Goal: Navigation & Orientation: Find specific page/section

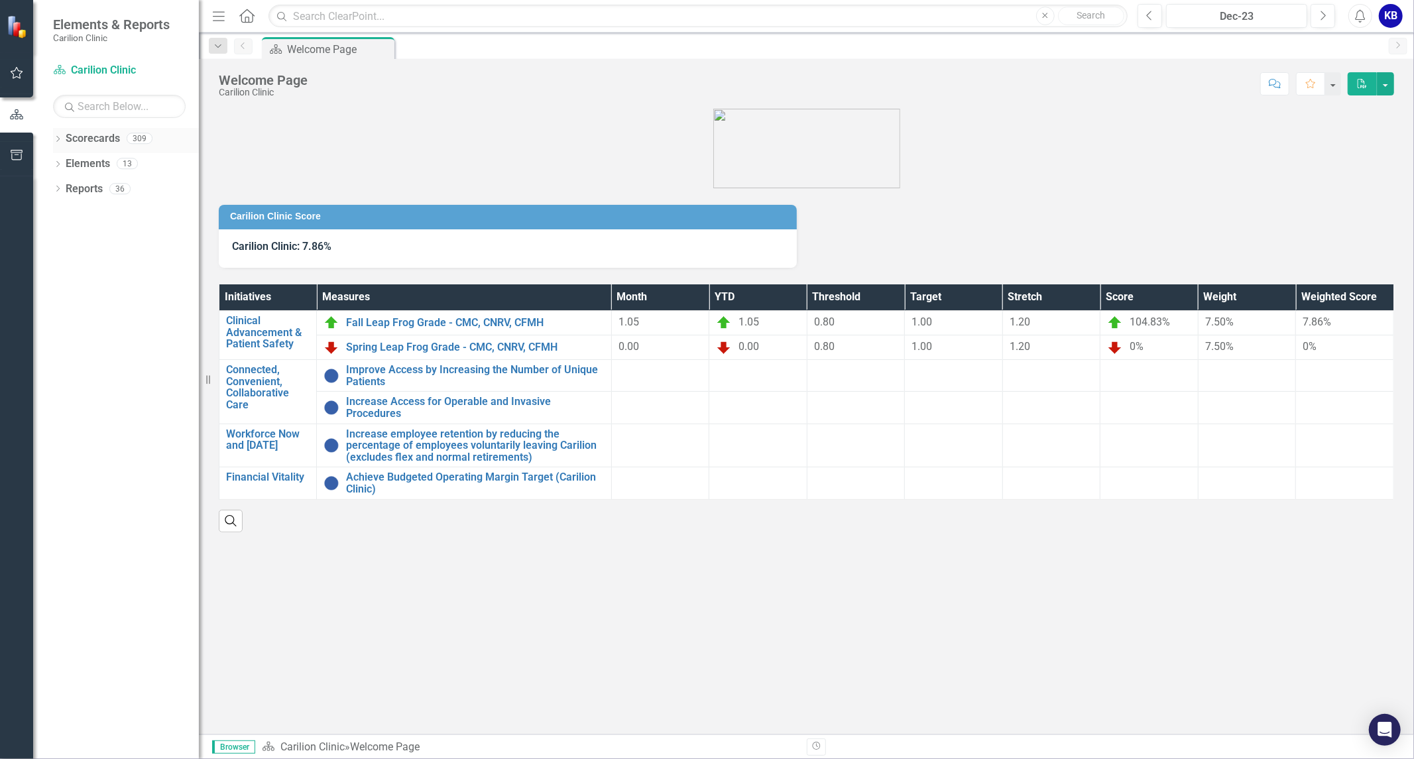
click at [56, 140] on icon "Dropdown" at bounding box center [57, 140] width 9 height 7
click at [60, 164] on icon "Dropdown" at bounding box center [65, 163] width 10 height 8
click at [104, 188] on link "Department of FCM" at bounding box center [142, 189] width 113 height 15
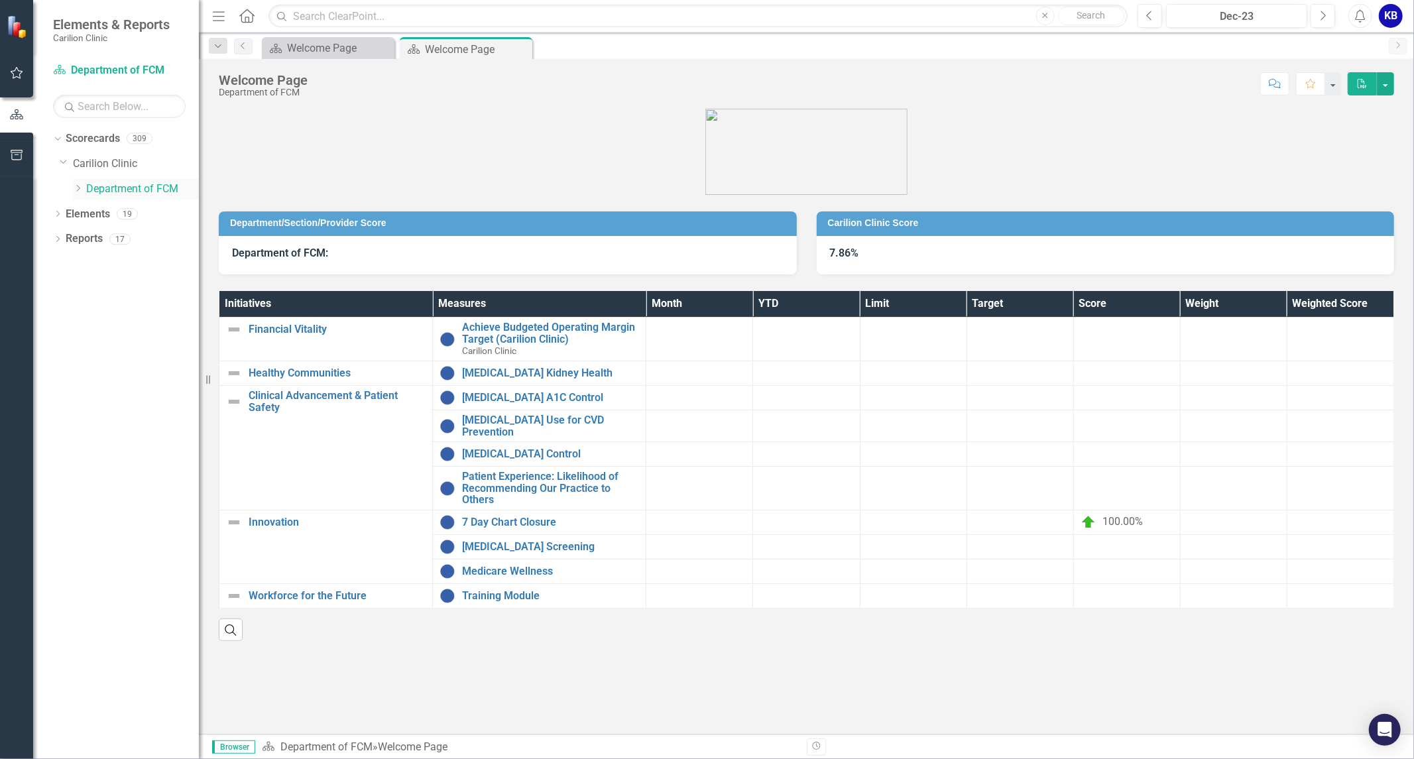
click at [76, 191] on icon "Dropdown" at bounding box center [78, 188] width 10 height 8
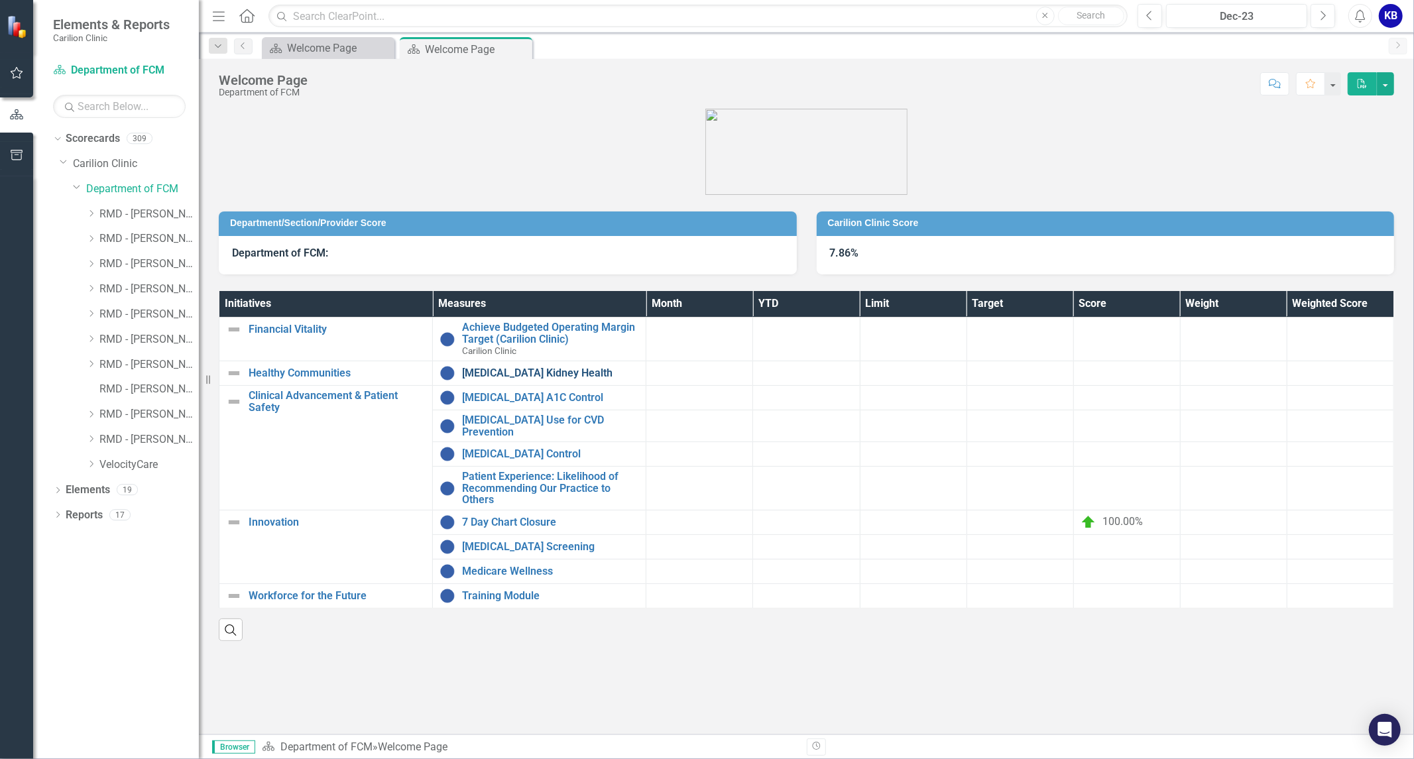
click at [487, 373] on link "[MEDICAL_DATA] Kidney Health" at bounding box center [550, 373] width 177 height 12
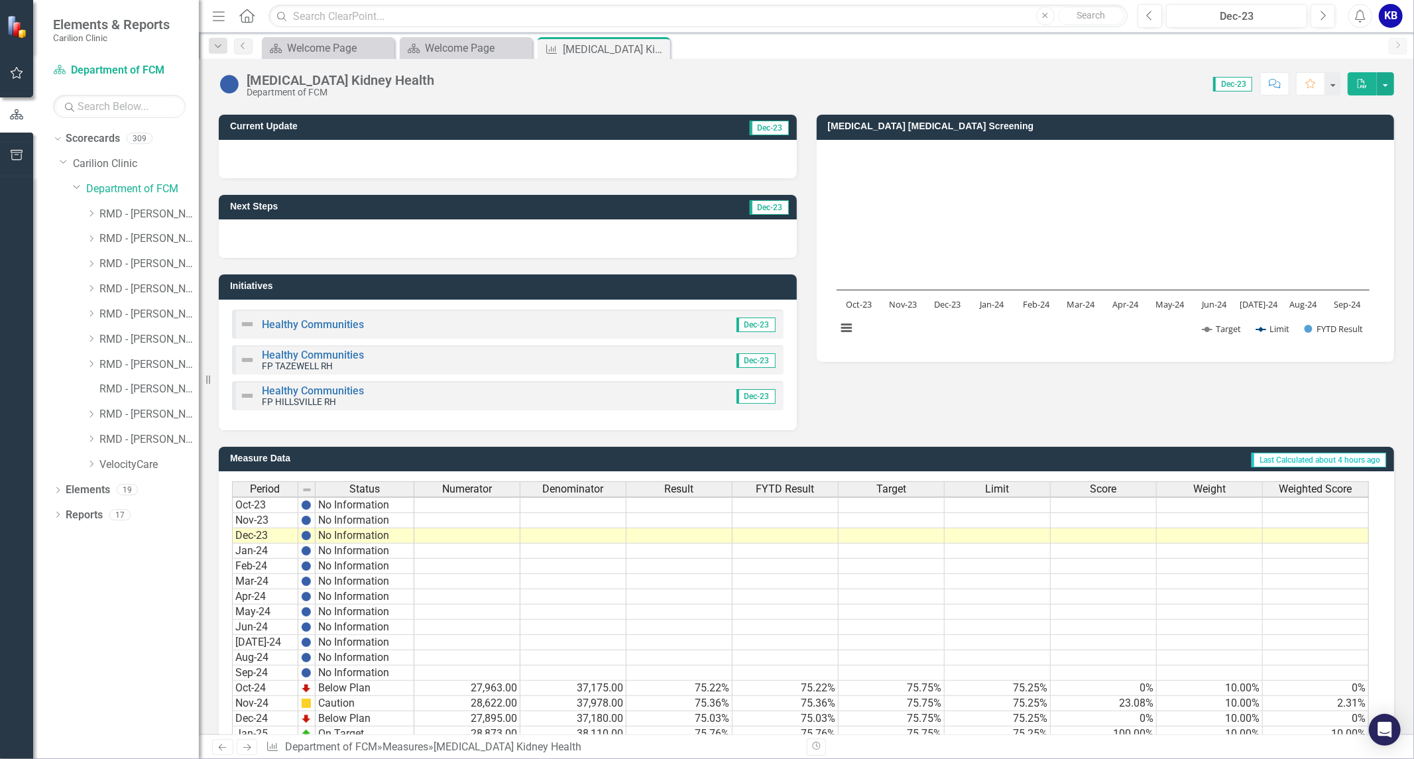
scroll to position [245, 0]
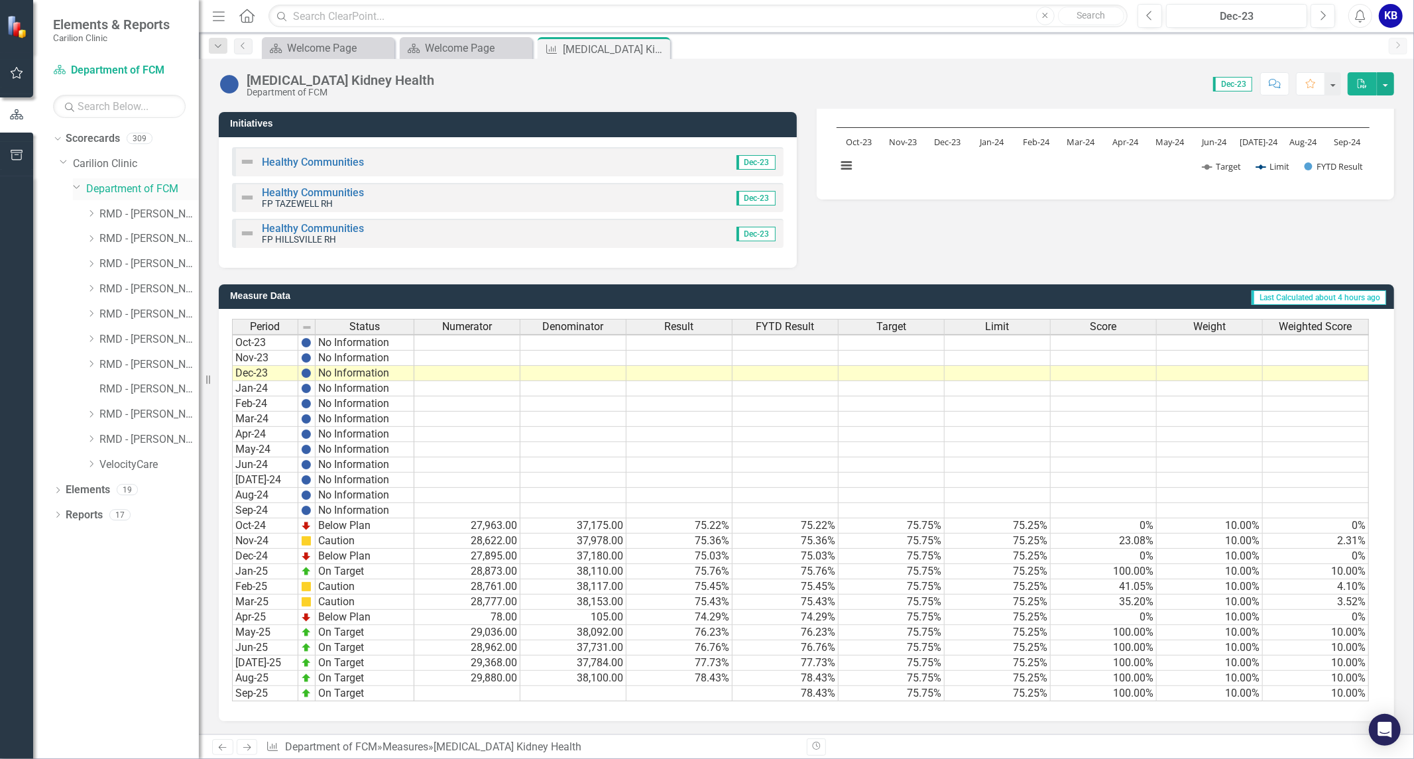
click at [98, 188] on link "Department of FCM" at bounding box center [142, 189] width 113 height 15
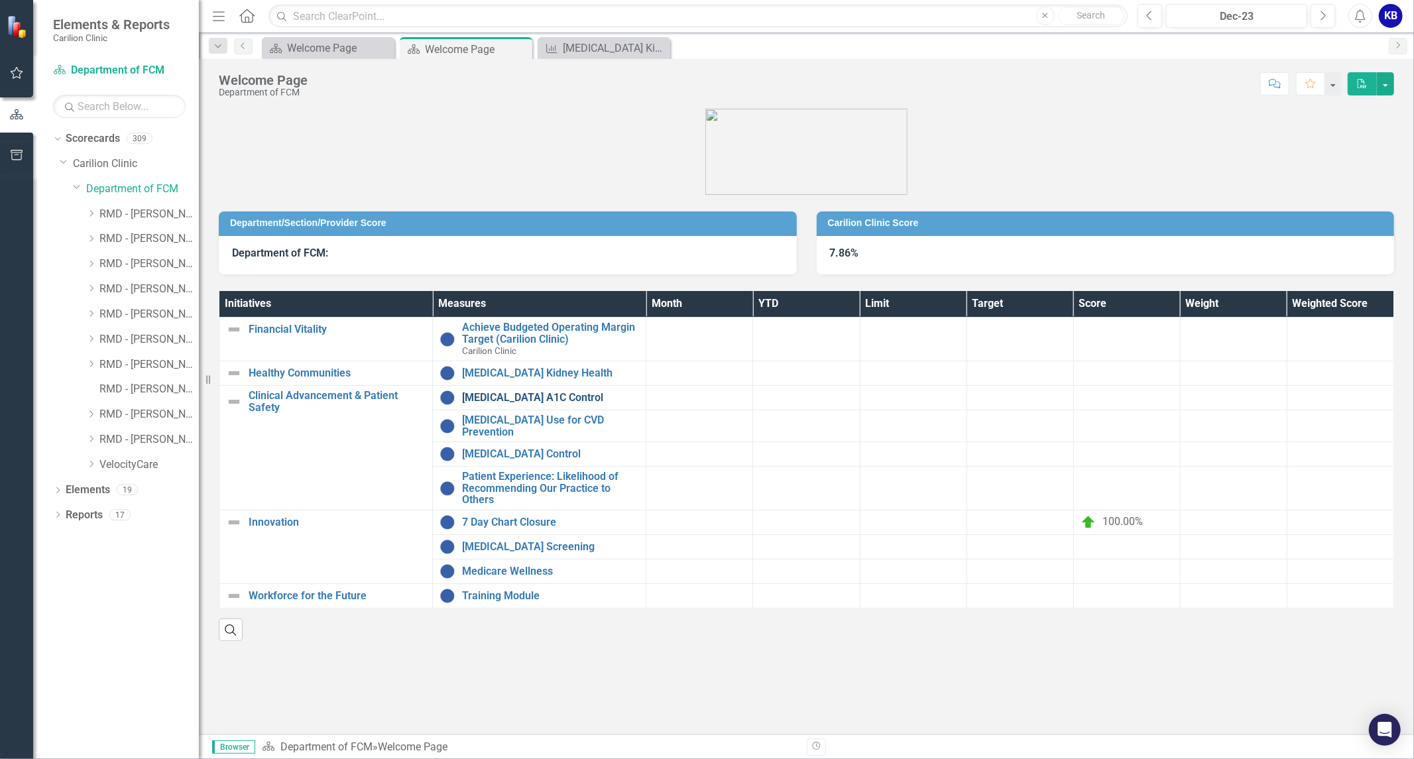
click at [537, 397] on link "[MEDICAL_DATA] A1C Control" at bounding box center [550, 398] width 177 height 12
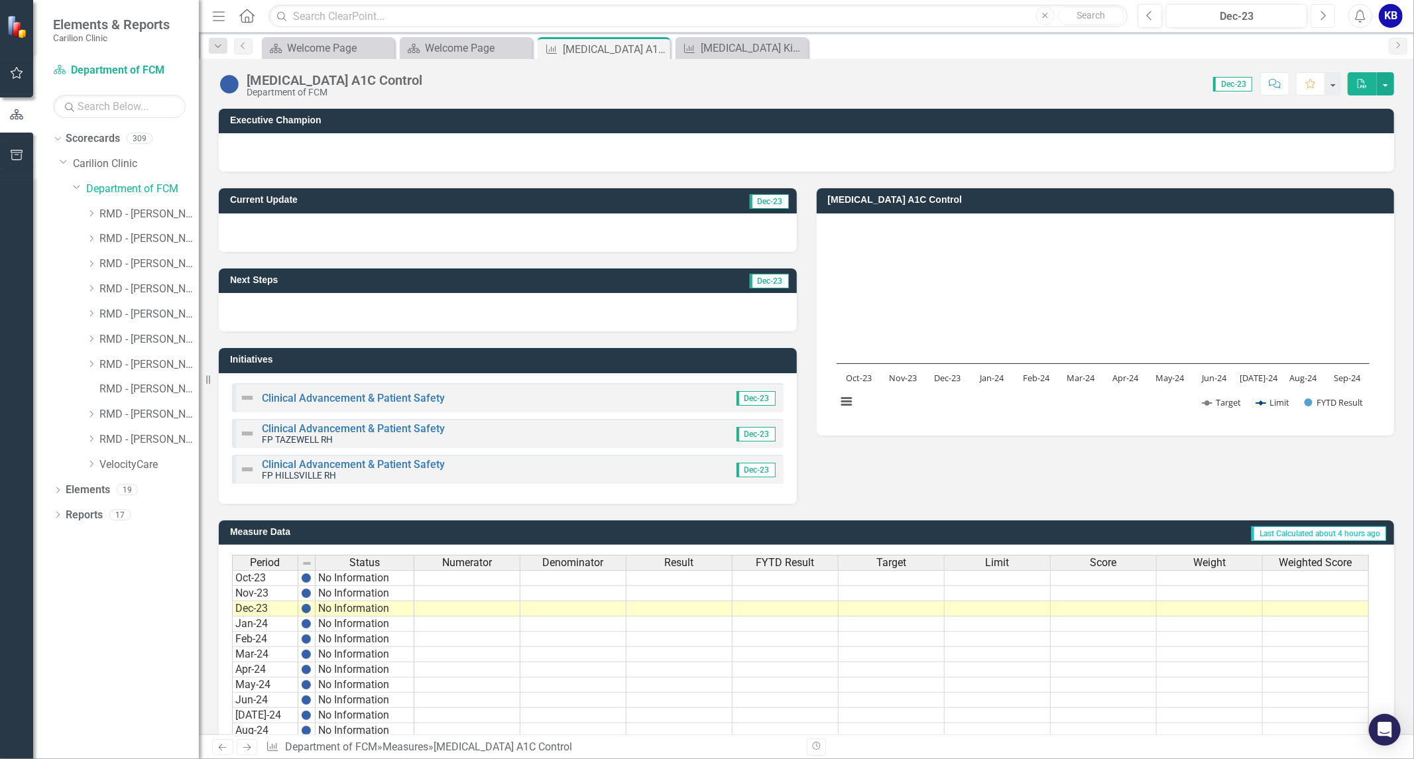
click at [1320, 11] on button "Next" at bounding box center [1323, 16] width 25 height 24
click at [1320, 11] on icon "Next" at bounding box center [1323, 16] width 7 height 12
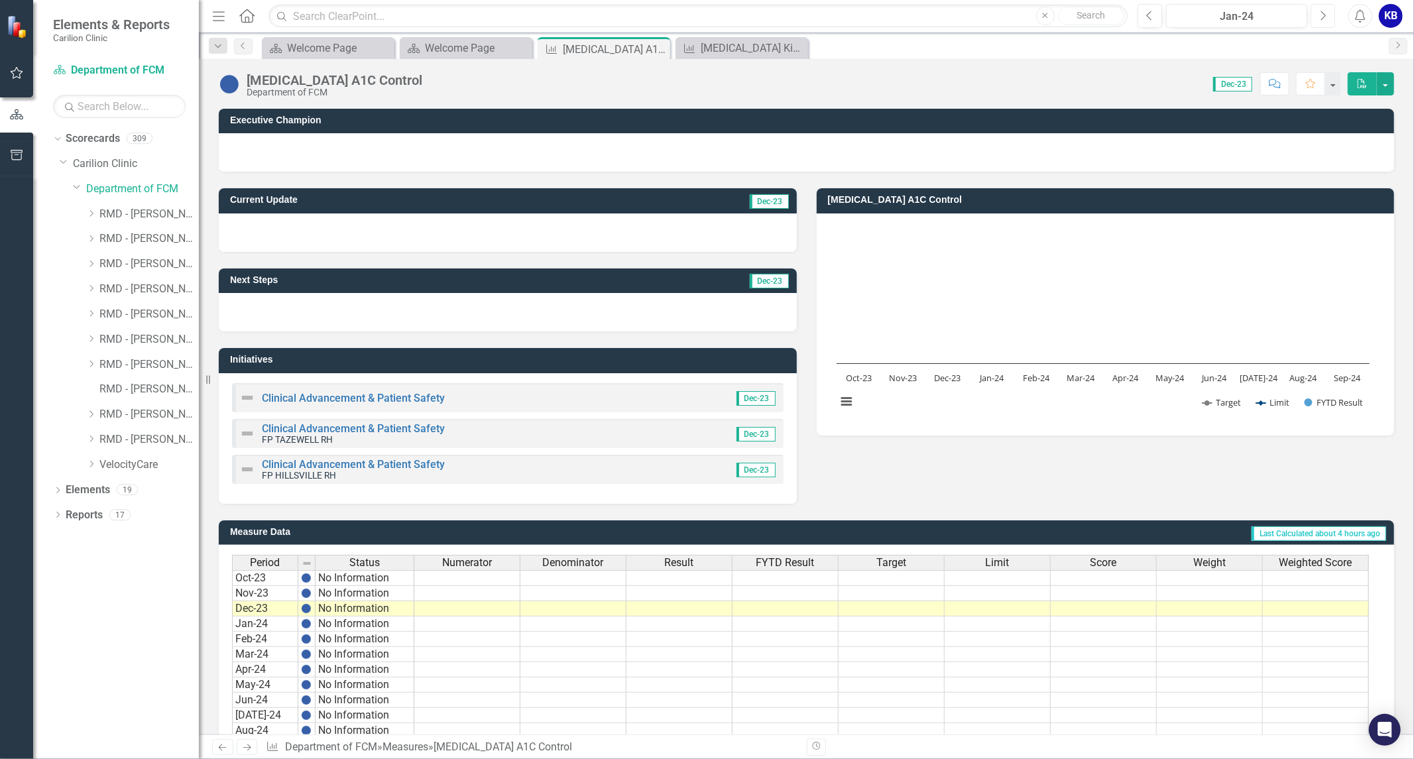
click at [1320, 11] on icon "Next" at bounding box center [1323, 16] width 7 height 12
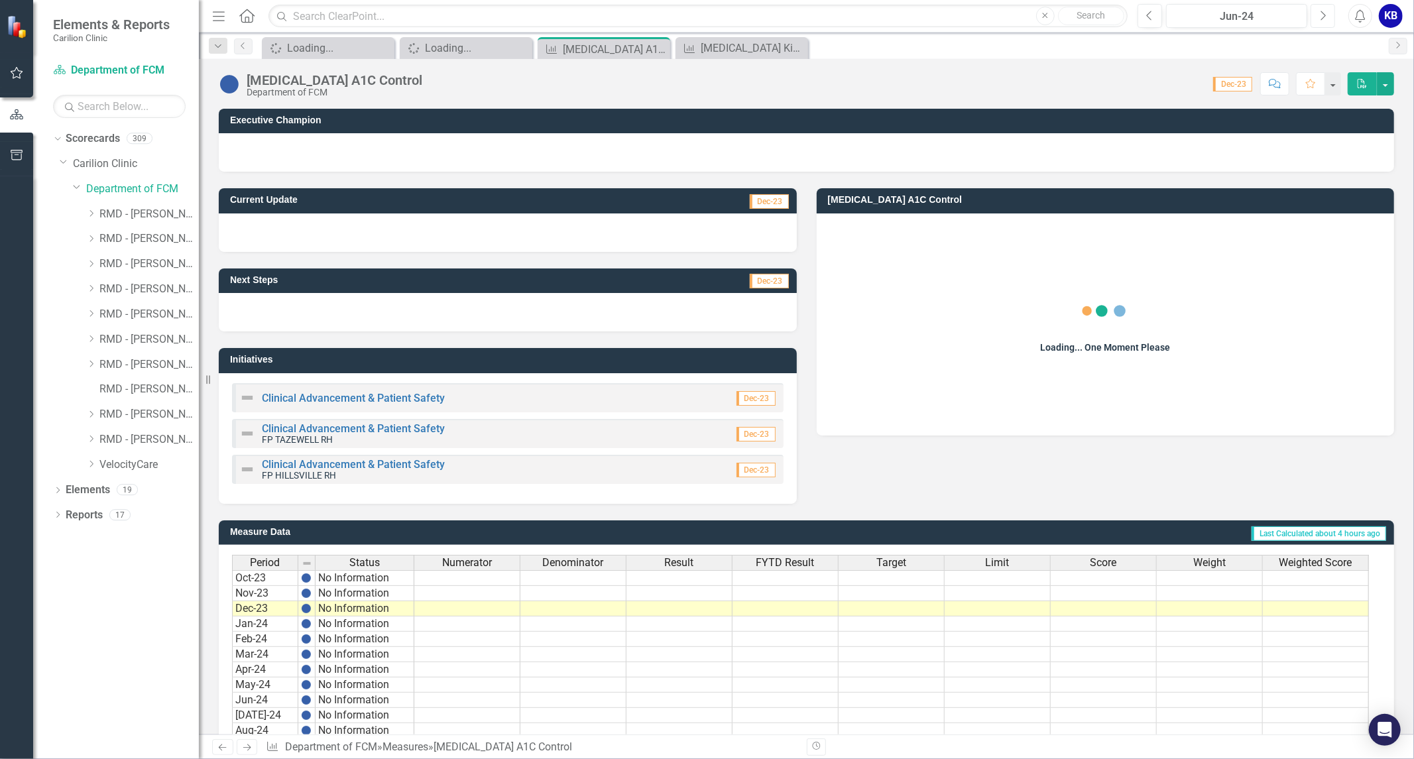
click at [1320, 11] on icon "Next" at bounding box center [1323, 16] width 7 height 12
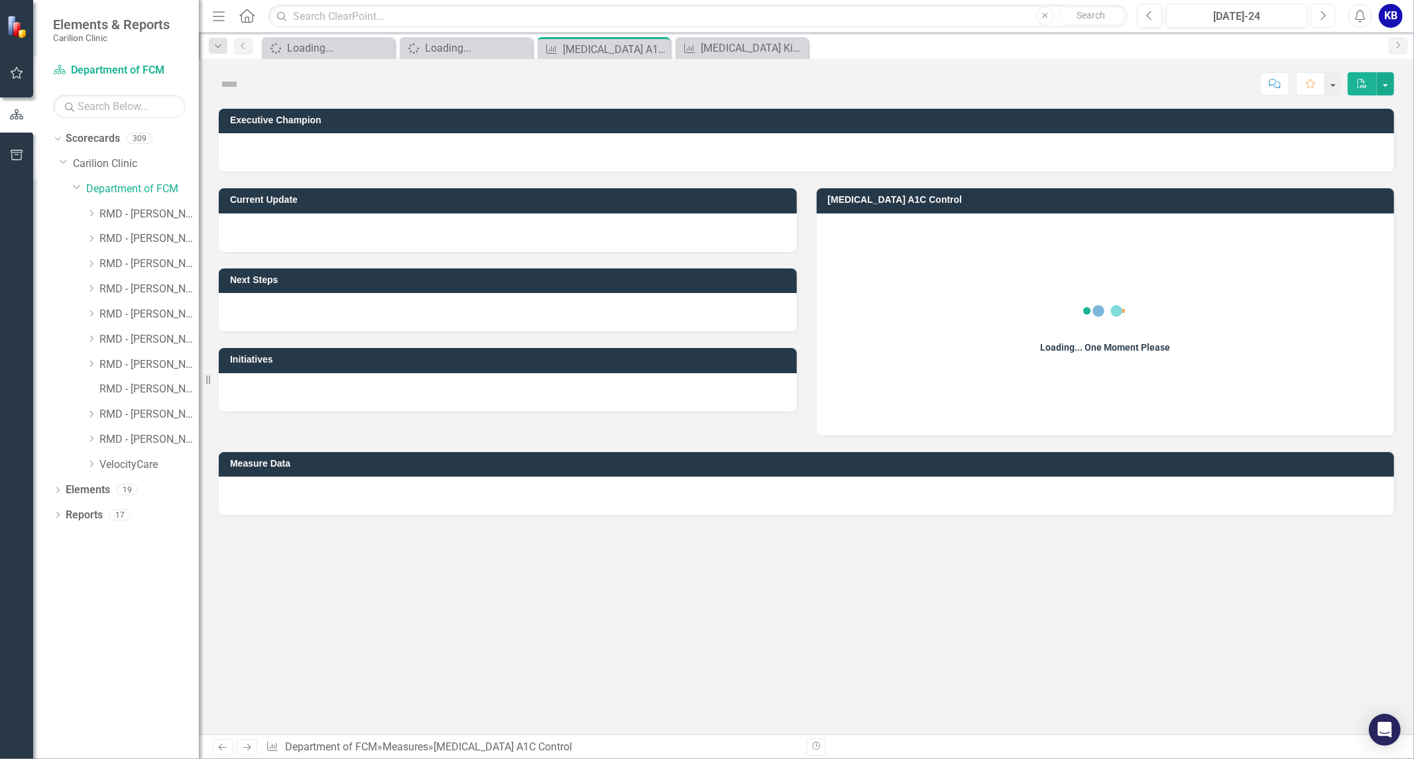
click at [1320, 11] on icon "Next" at bounding box center [1323, 16] width 7 height 12
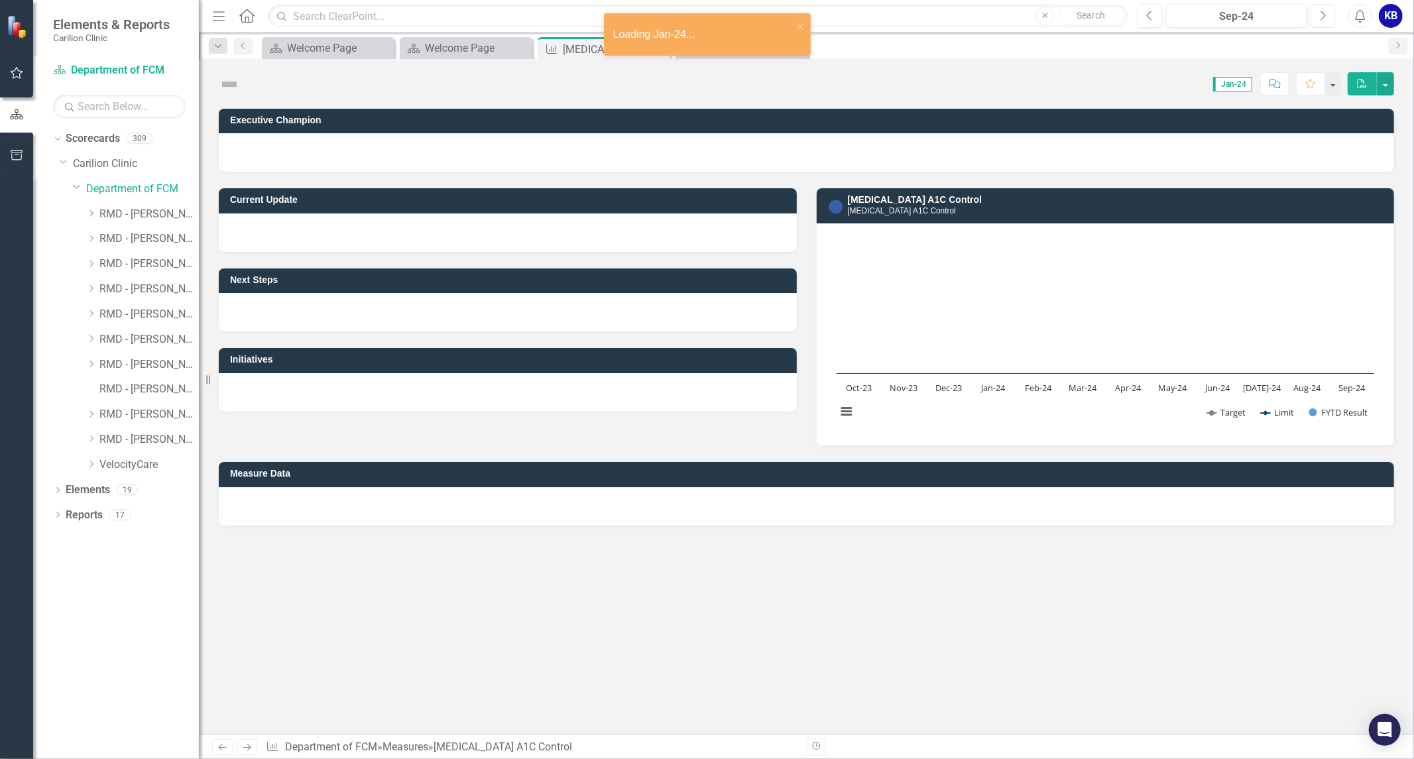
click at [1320, 11] on icon "Next" at bounding box center [1323, 16] width 7 height 12
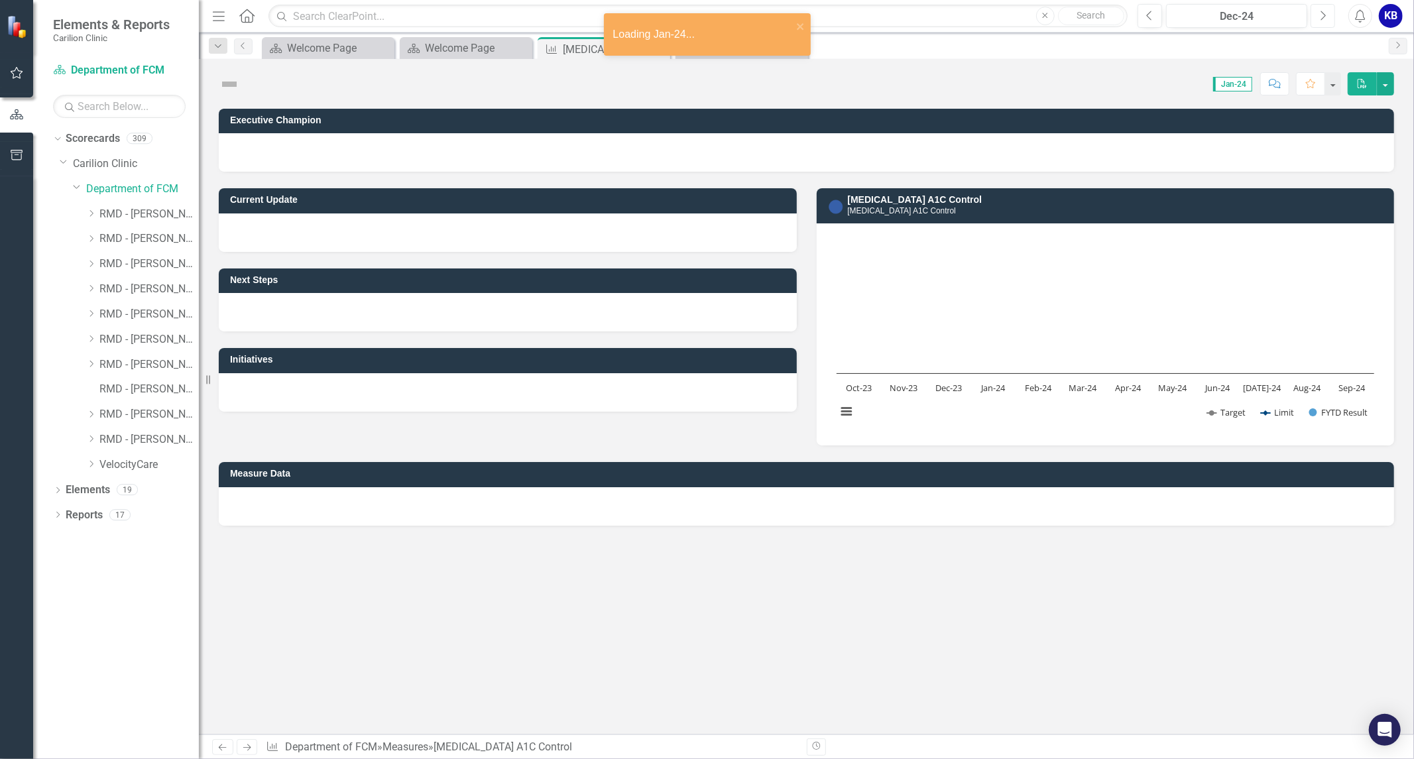
click at [1320, 11] on icon "Next" at bounding box center [1323, 16] width 7 height 12
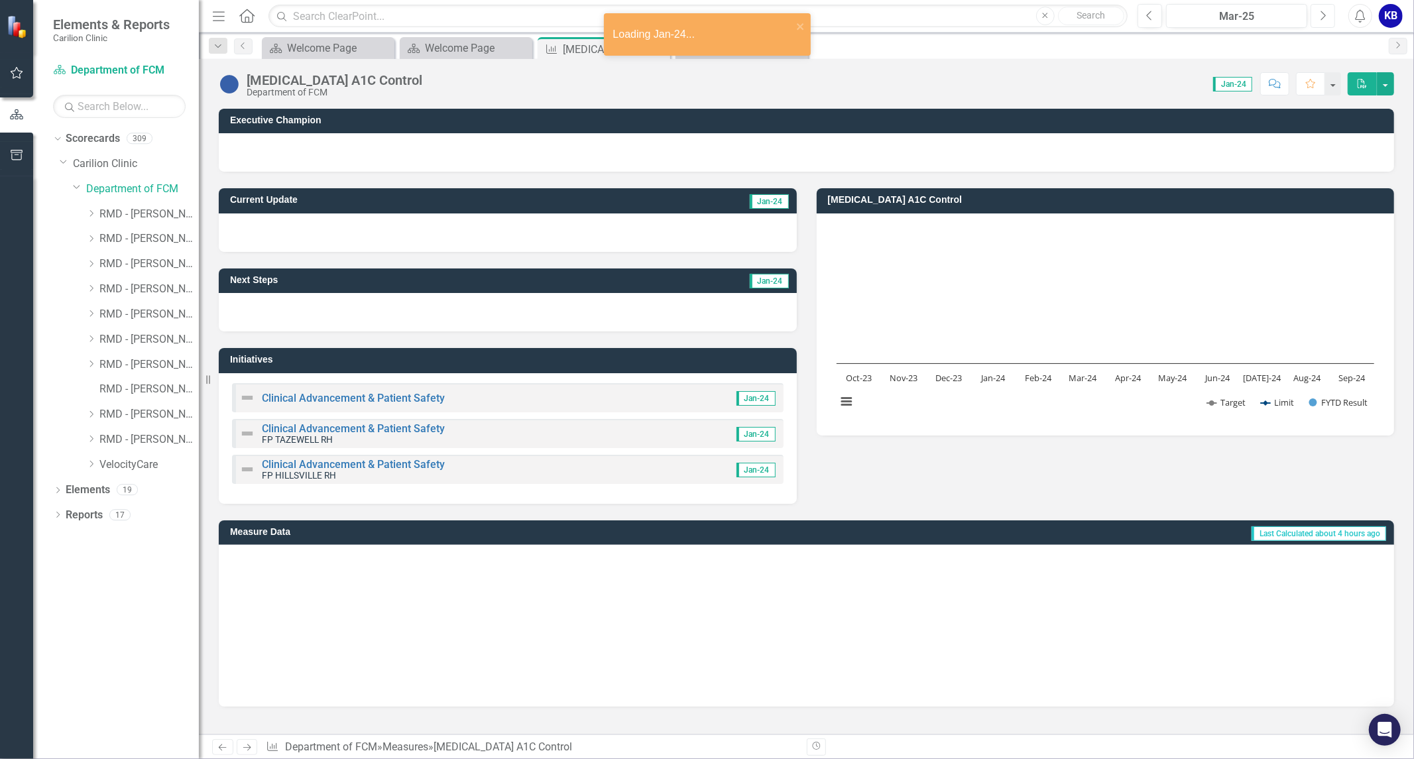
click at [1320, 11] on icon "Next" at bounding box center [1323, 16] width 7 height 12
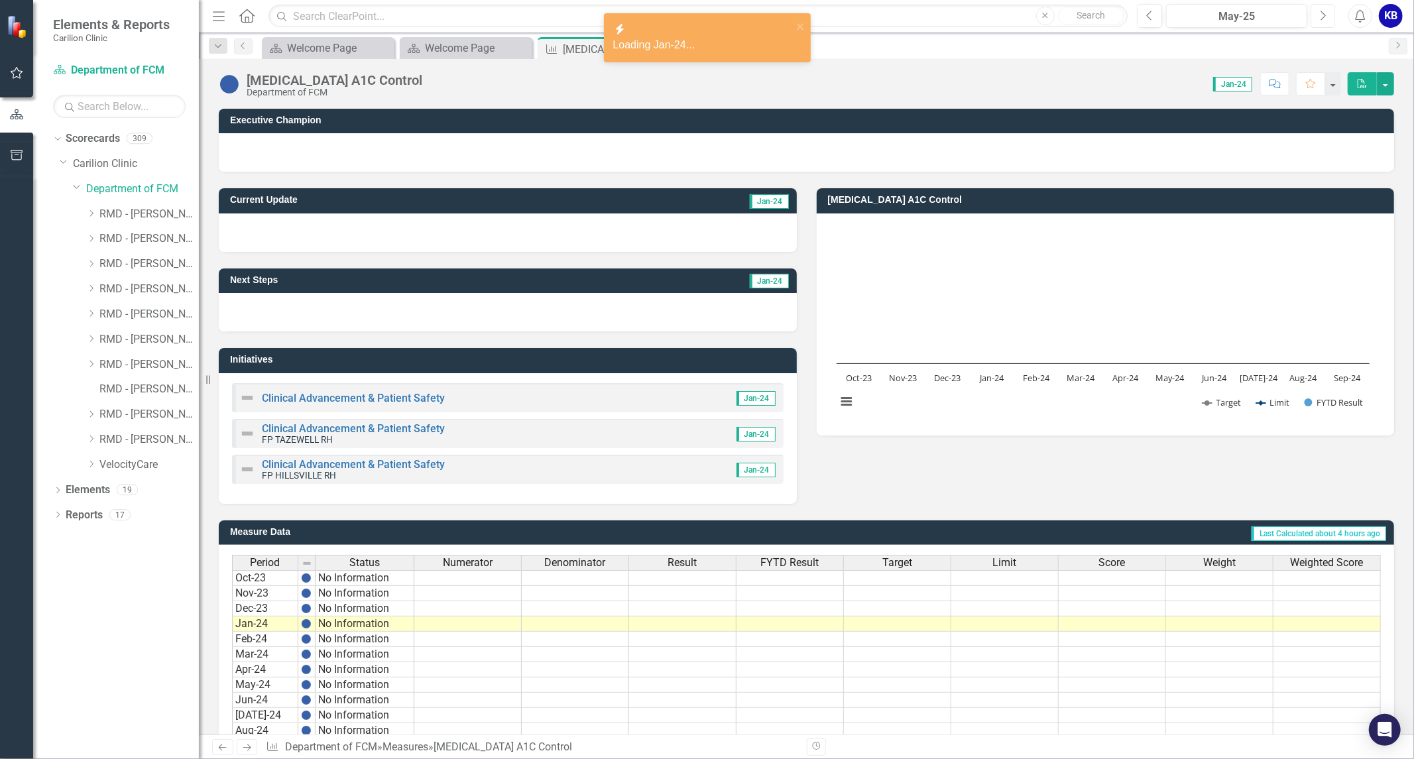
click at [1320, 11] on icon "Next" at bounding box center [1323, 16] width 7 height 12
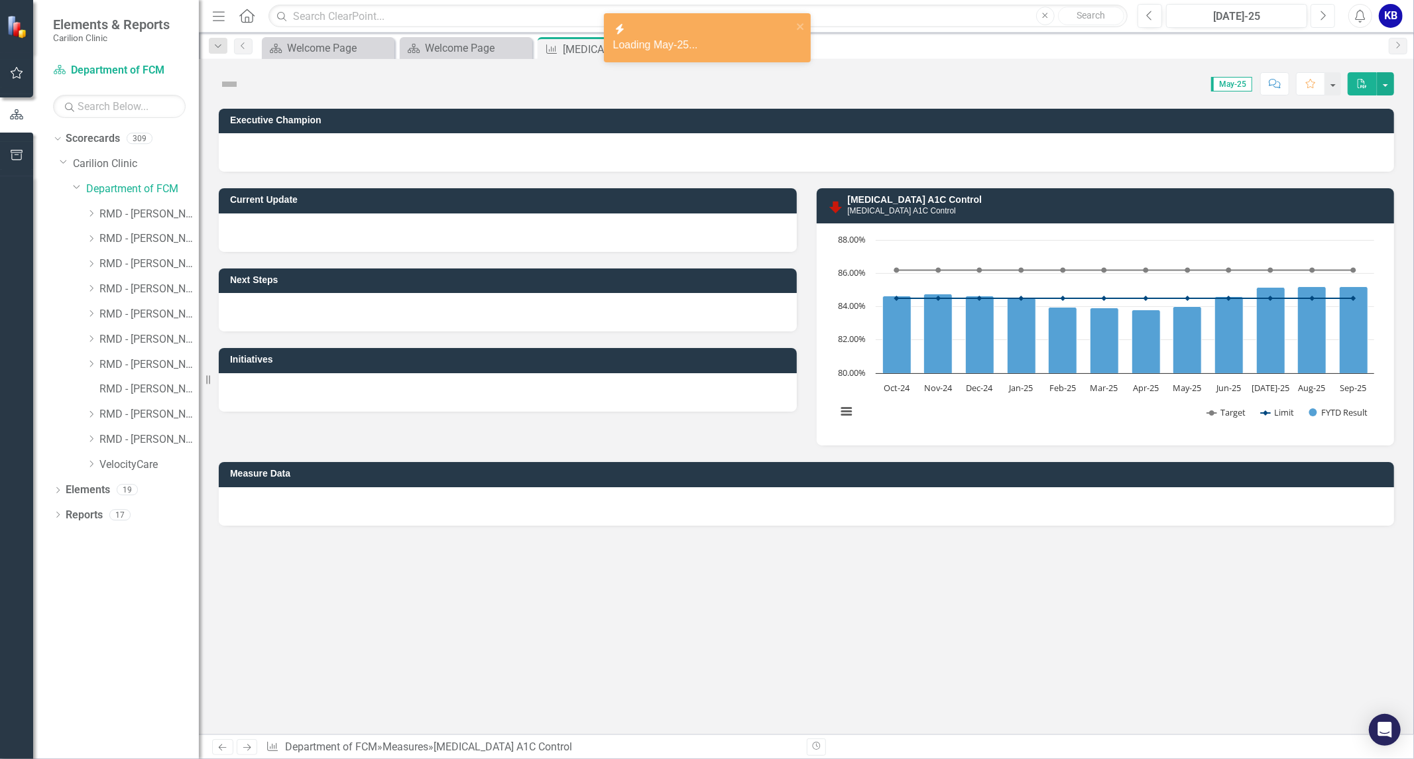
click at [1320, 11] on icon "Next" at bounding box center [1323, 16] width 7 height 12
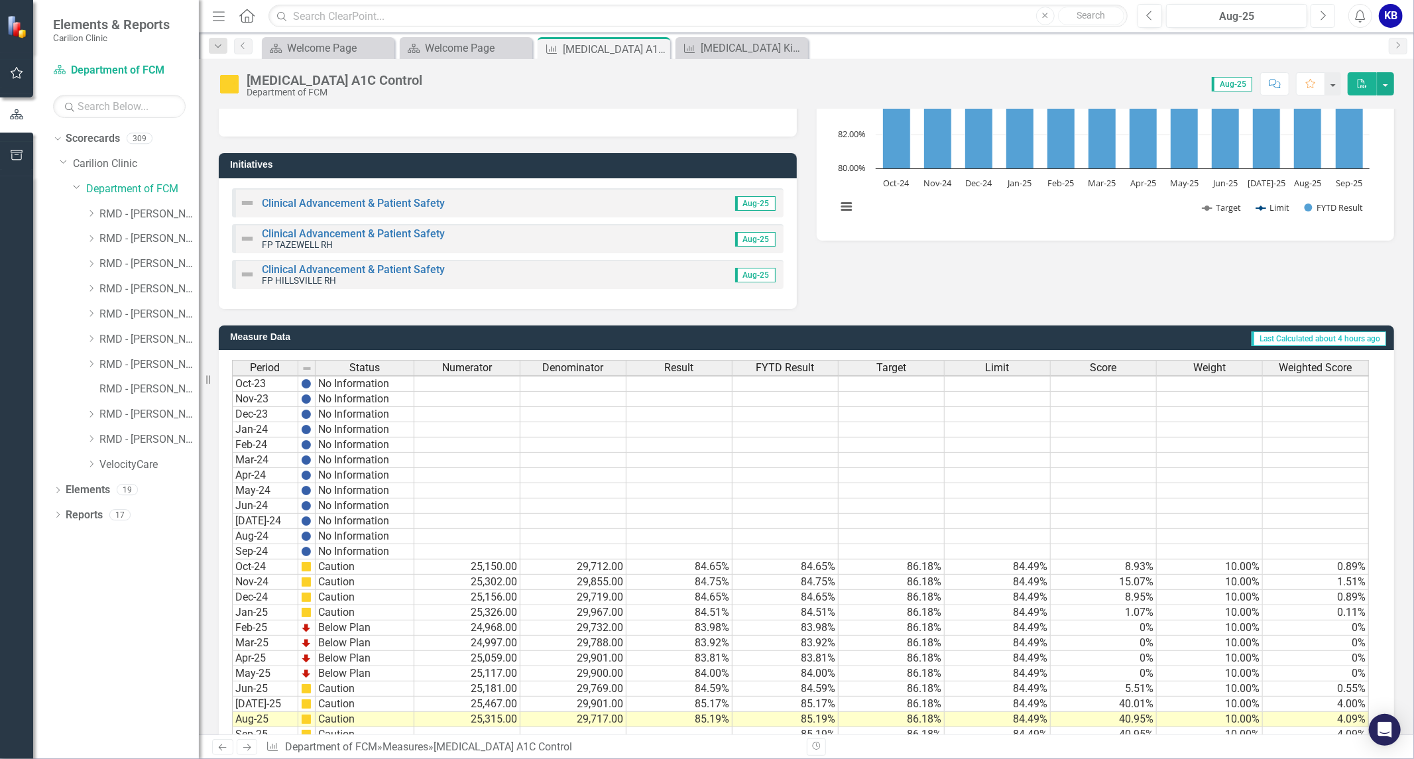
scroll to position [221, 0]
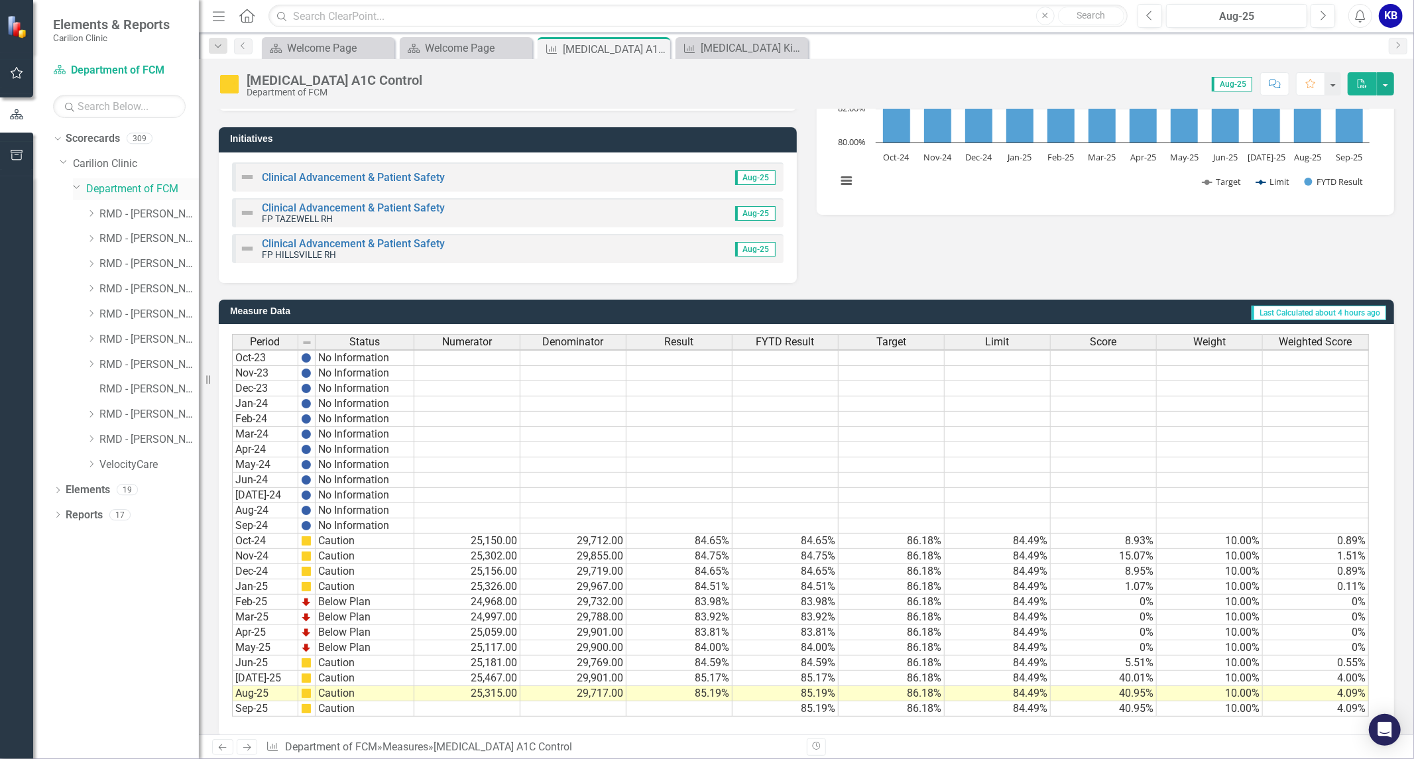
click at [96, 186] on link "Department of FCM" at bounding box center [142, 189] width 113 height 15
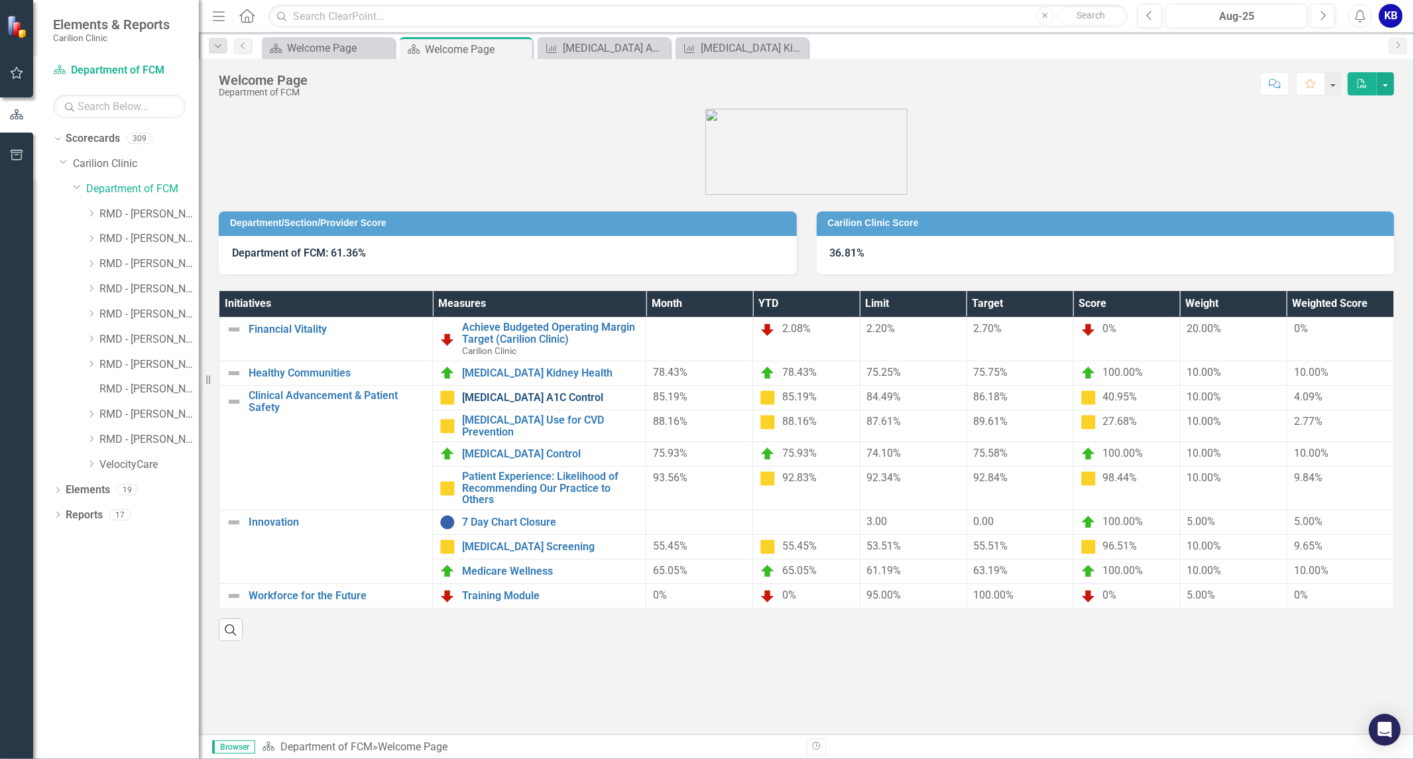
click at [531, 396] on link "[MEDICAL_DATA] A1C Control" at bounding box center [550, 398] width 177 height 12
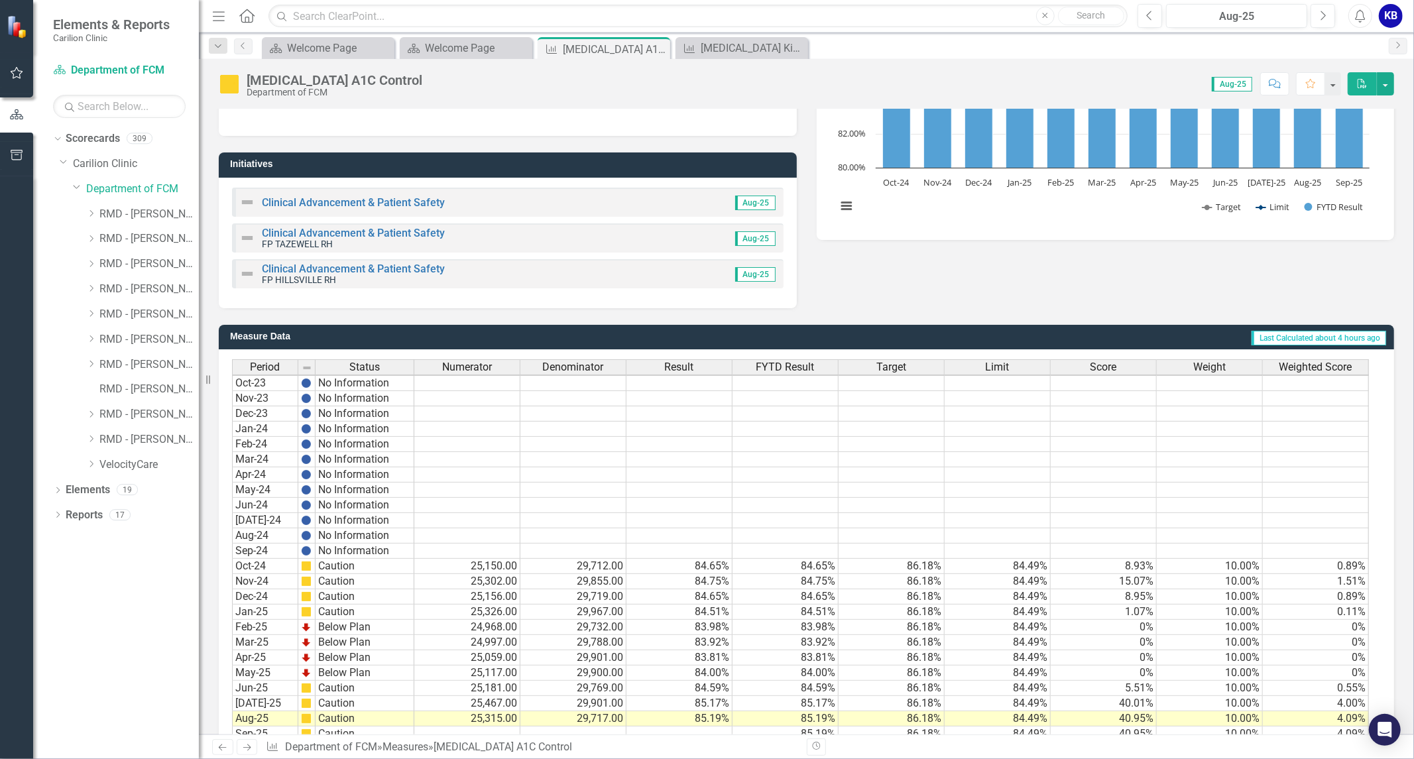
scroll to position [245, 0]
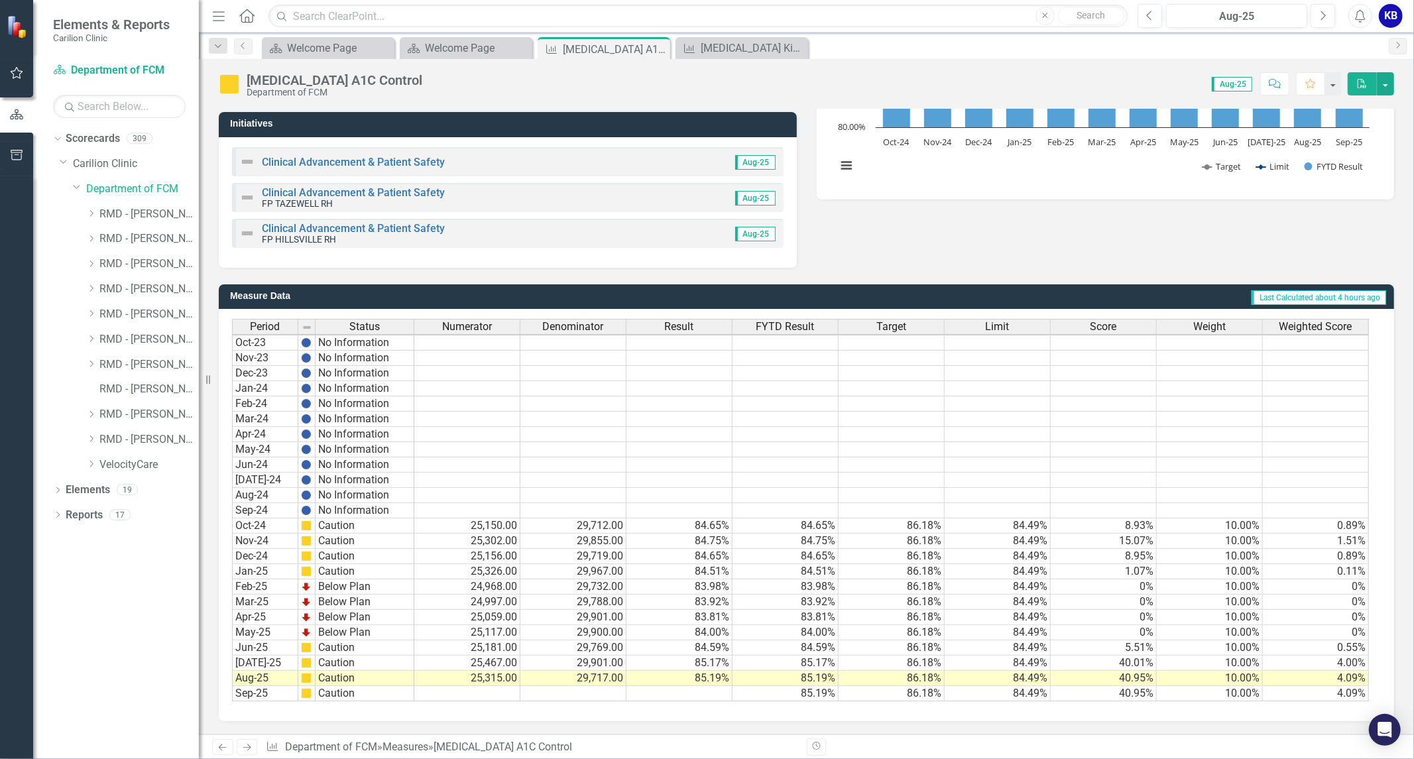
click at [887, 714] on div "Period Status Numerator Denominator Result FYTD Result Target Limit Score Weigh…" at bounding box center [807, 515] width 1176 height 412
